Goal: Transaction & Acquisition: Subscribe to service/newsletter

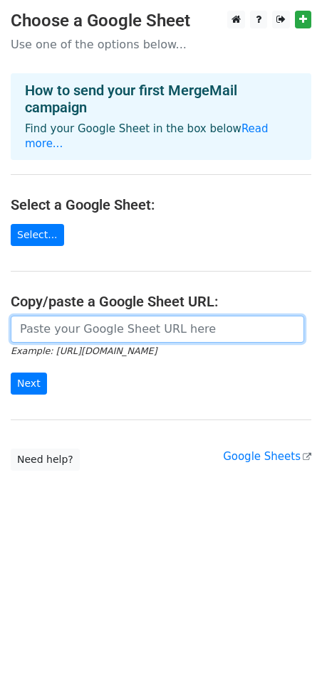
click at [107, 322] on input "url" at bounding box center [157, 329] width 293 height 27
paste input "https://docs.google.com/spreadsheets/d/1i8OuxZk9W5QILefTjZLNOrO1m9IOHtj6NRL1hDm…"
type input "https://docs.google.com/spreadsheets/d/1i8OuxZk9W5QILefTjZLNOrO1m9IOHtj6NRL1hDm…"
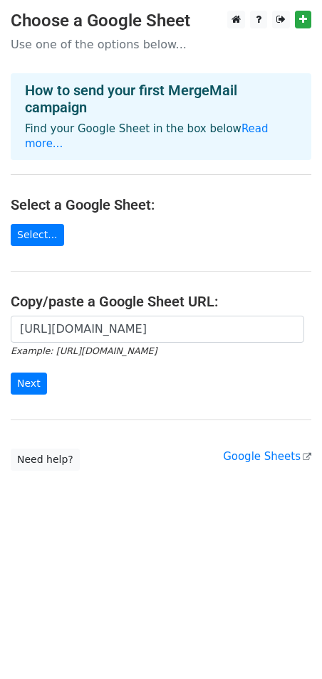
scroll to position [0, 0]
click at [31, 373] on input "Next" at bounding box center [29, 384] width 36 height 22
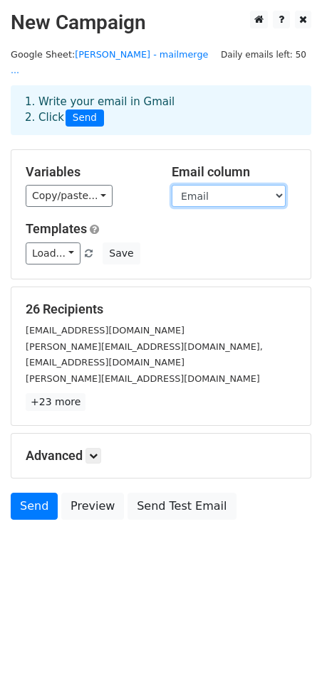
click at [216, 185] on select "Nazwa_klienta Email cc Tytul_maila Osoba_zastepujaca" at bounding box center [228, 196] width 114 height 22
click at [171, 185] on select "Nazwa_klienta Email cc Tytul_maila Osoba_zastepujaca" at bounding box center [228, 196] width 114 height 22
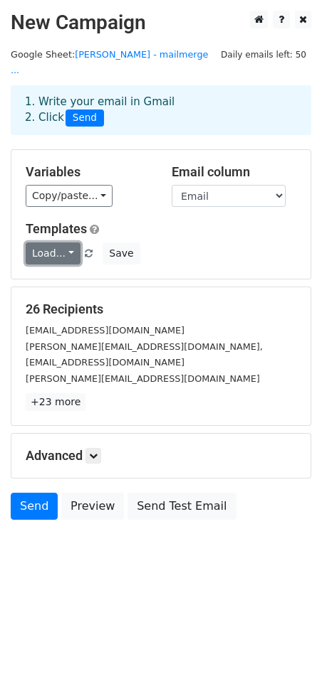
click at [52, 243] on link "Load..." at bounding box center [53, 254] width 55 height 22
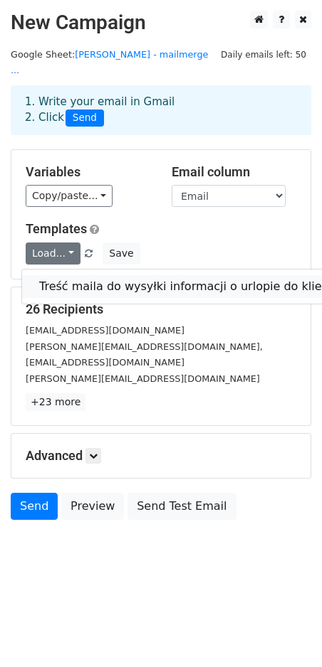
click at [85, 275] on link "Treść maila do wysyłki informacji o urlopie do klientów" at bounding box center [194, 286] width 344 height 23
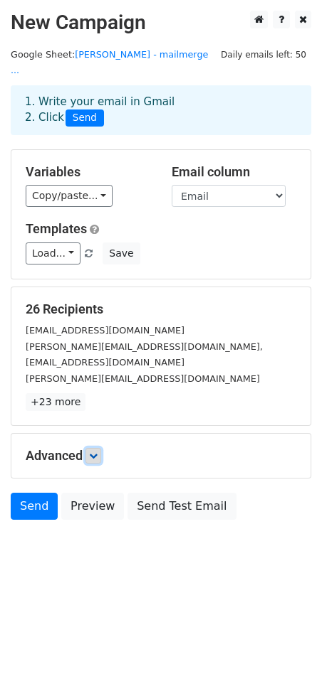
click at [95, 452] on icon at bounding box center [93, 456] width 9 height 9
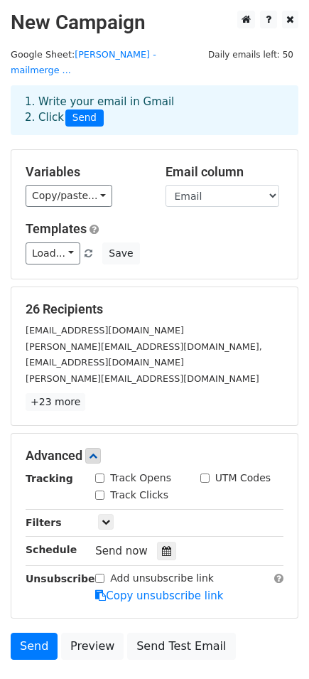
click at [99, 474] on input "Track Opens" at bounding box center [99, 478] width 9 height 9
checkbox input "true"
click at [99, 491] on input "Track Clicks" at bounding box center [99, 495] width 9 height 9
checkbox input "true"
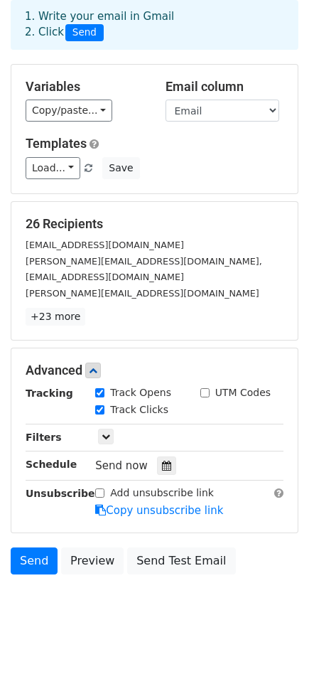
scroll to position [87, 0]
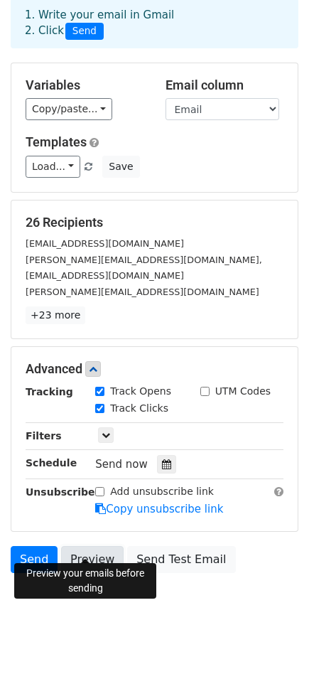
click at [90, 546] on link "Preview" at bounding box center [92, 559] width 63 height 27
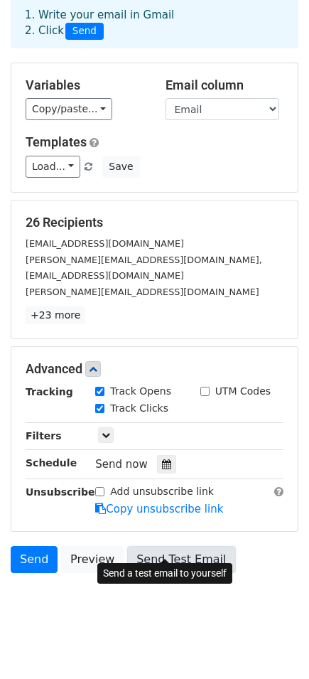
click at [171, 546] on link "Send Test Email" at bounding box center [181, 559] width 108 height 27
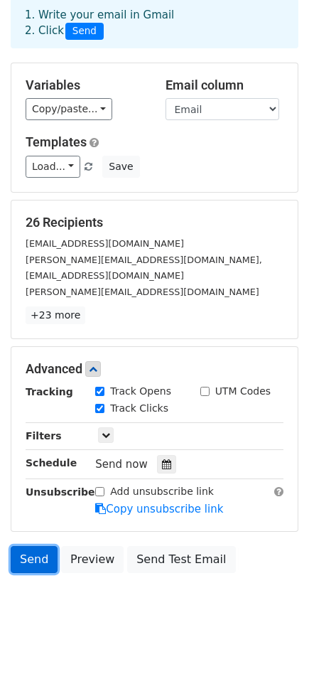
click at [16, 546] on link "Send" at bounding box center [34, 559] width 47 height 27
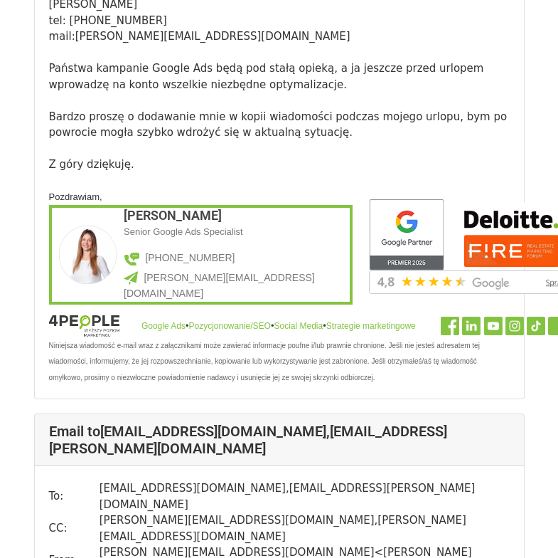
scroll to position [14086, 0]
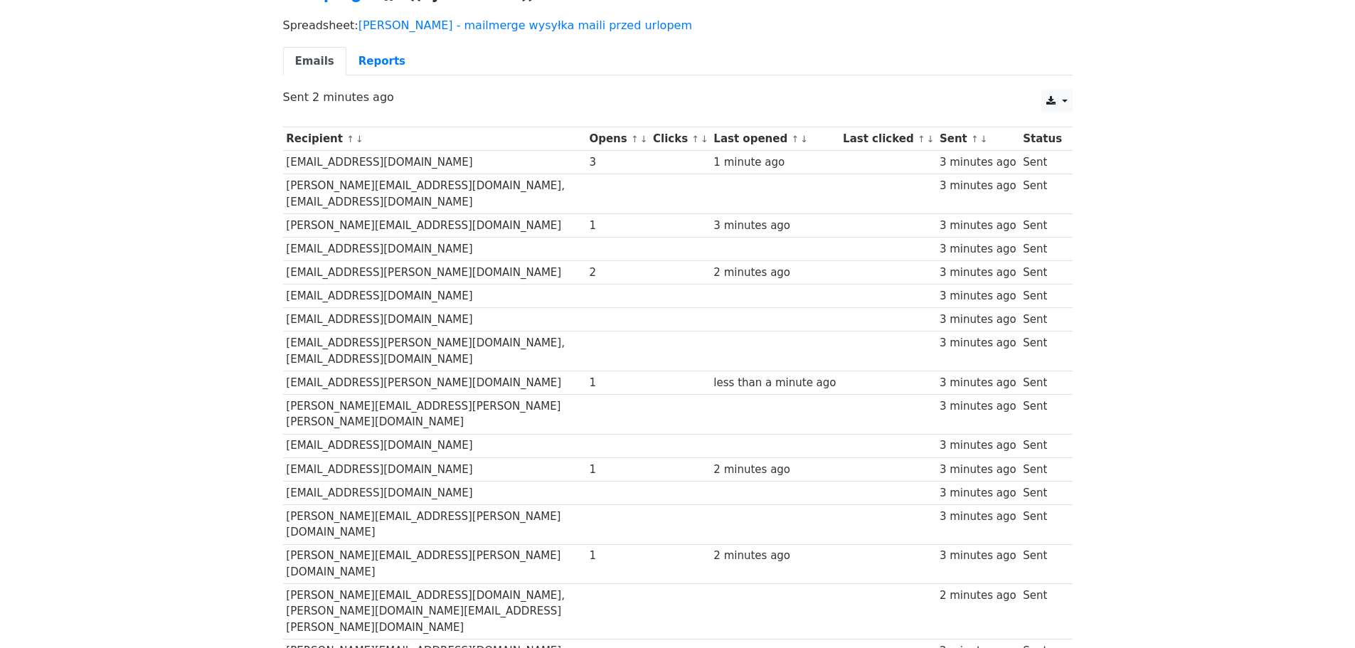
scroll to position [4, 0]
